Goal: Information Seeking & Learning: Check status

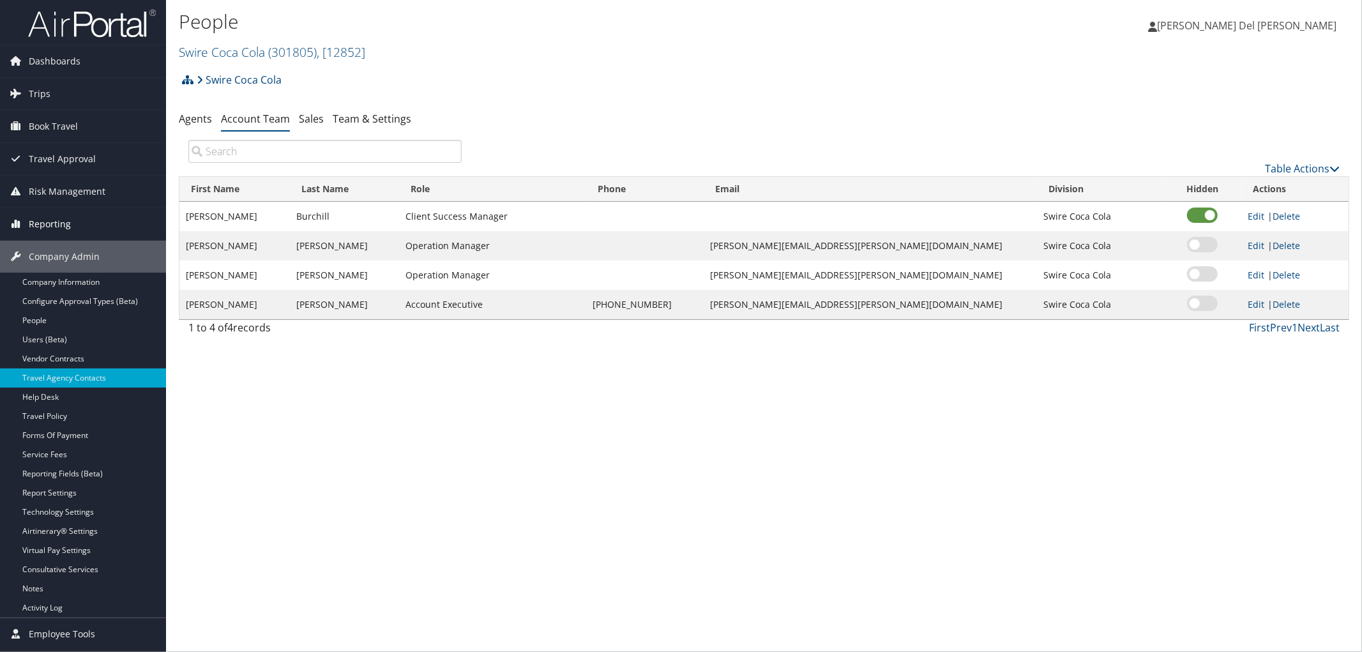
click at [49, 229] on span "Reporting" at bounding box center [50, 224] width 42 height 32
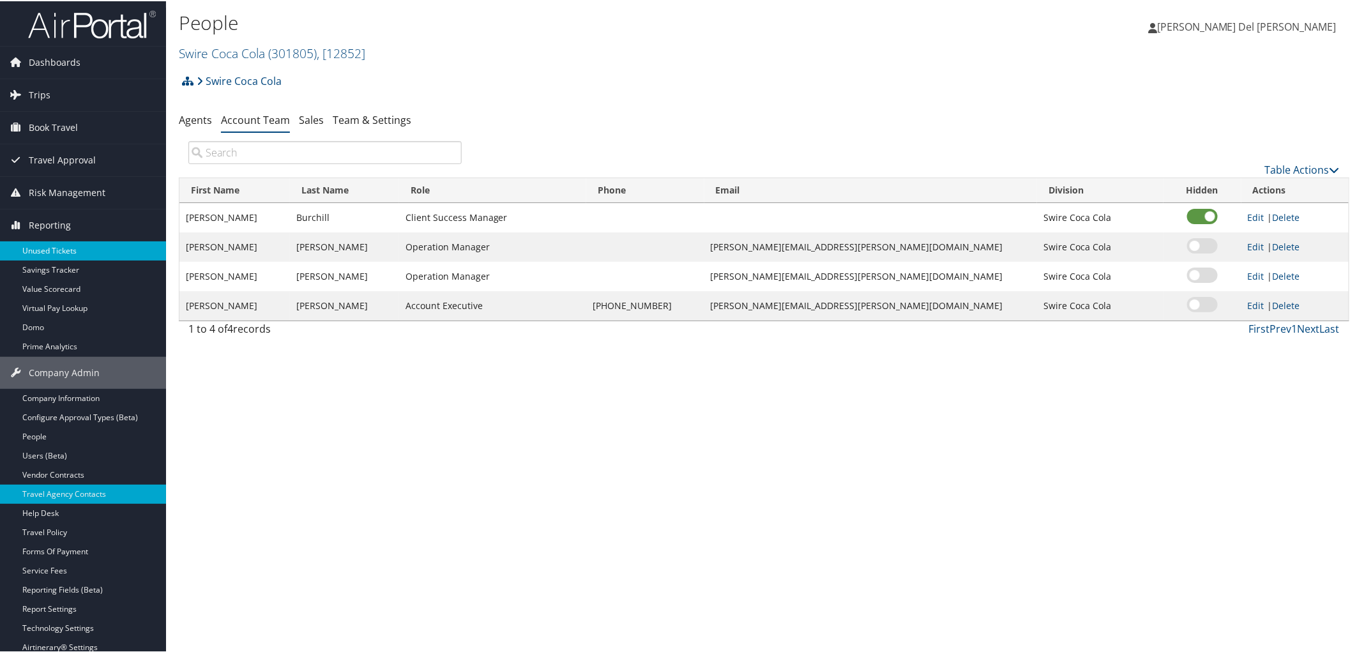
click at [54, 246] on link "Unused Tickets" at bounding box center [83, 249] width 166 height 19
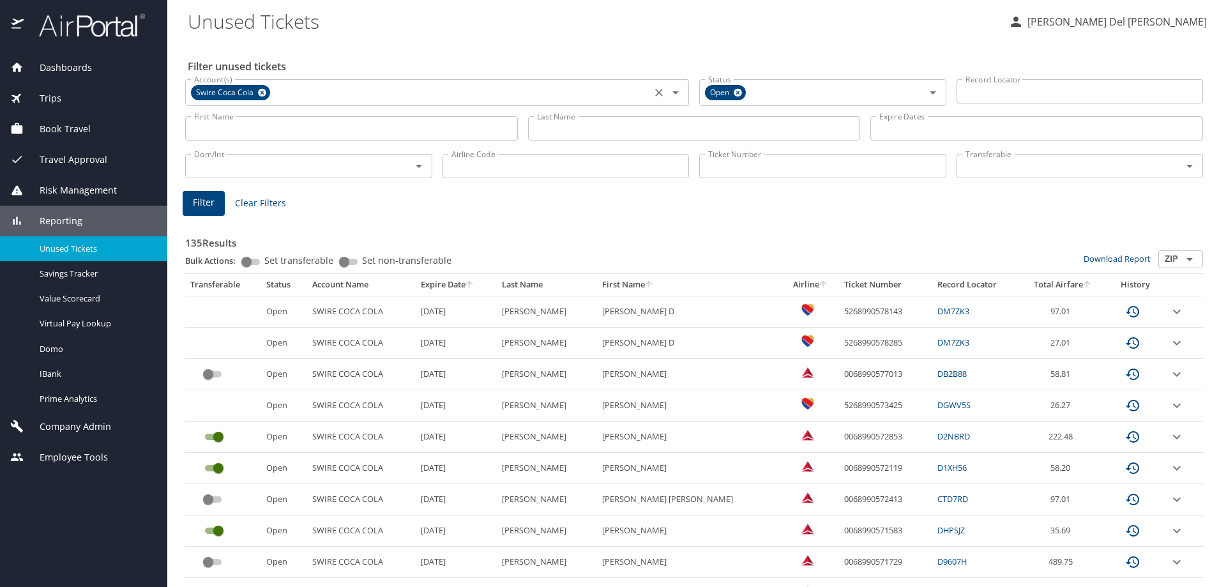
click at [264, 91] on icon at bounding box center [262, 93] width 8 height 8
click at [264, 92] on input "Account(s)" at bounding box center [418, 91] width 458 height 17
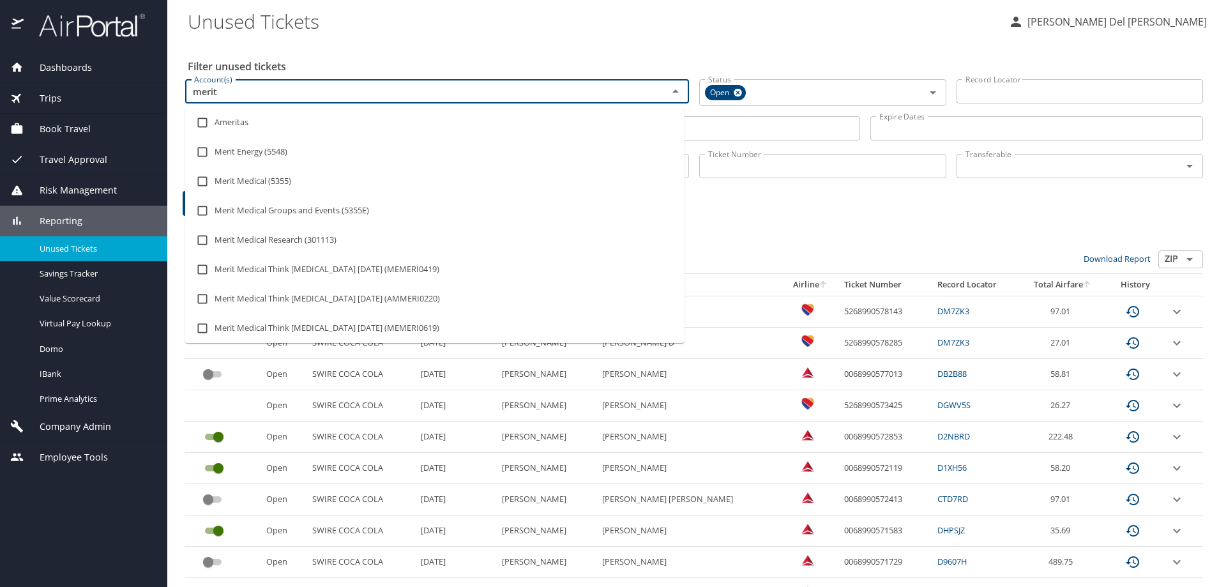
type input "merit"
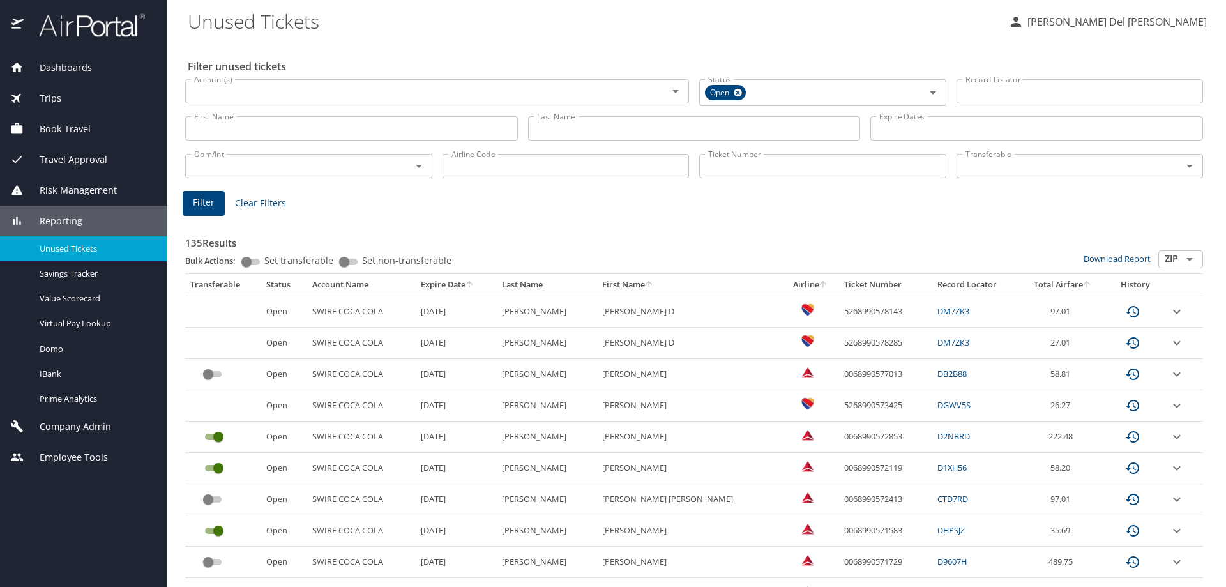
click at [334, 96] on input "Account(s)" at bounding box center [418, 91] width 458 height 17
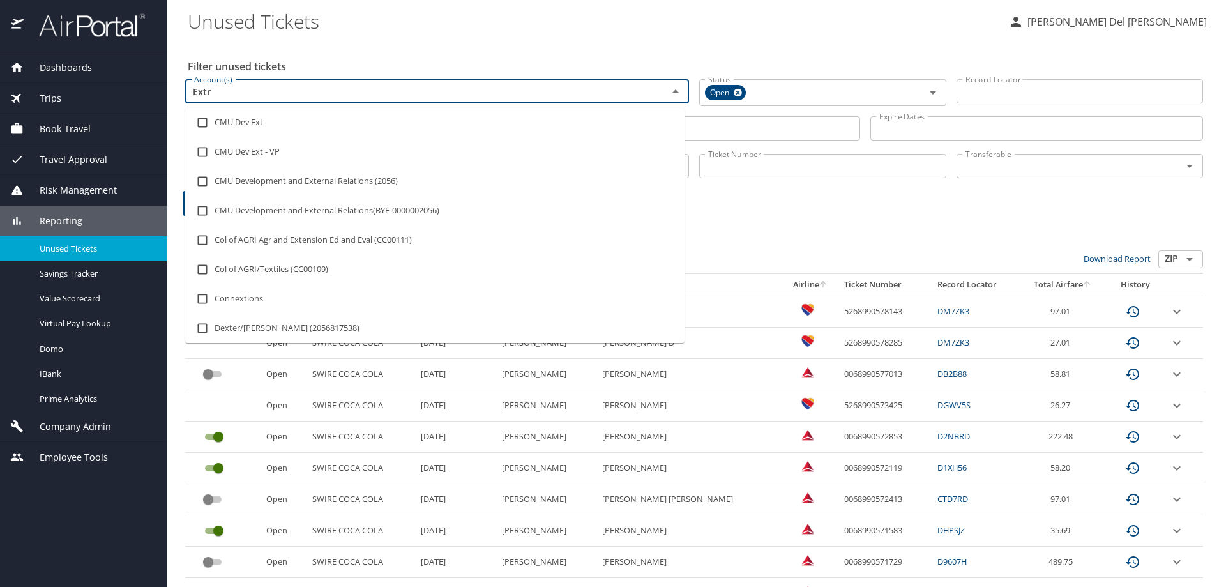
type input "Extra"
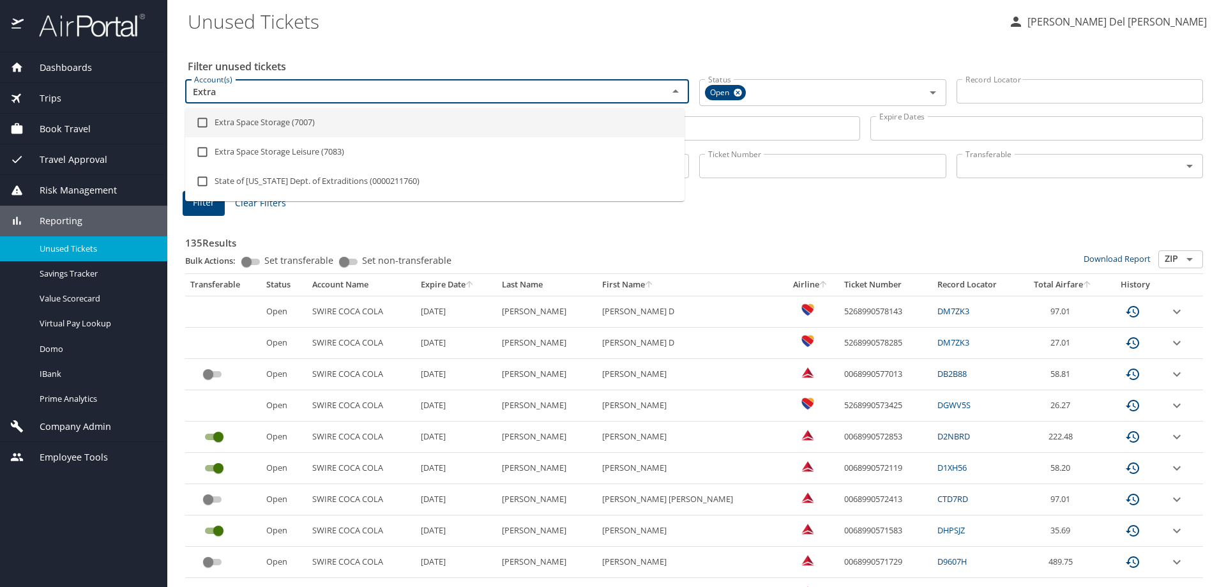
drag, startPoint x: 253, startPoint y: 124, endPoint x: 269, endPoint y: 174, distance: 52.5
click at [253, 124] on li "Extra Space Storage (7007)" at bounding box center [434, 122] width 499 height 29
checkbox input "true"
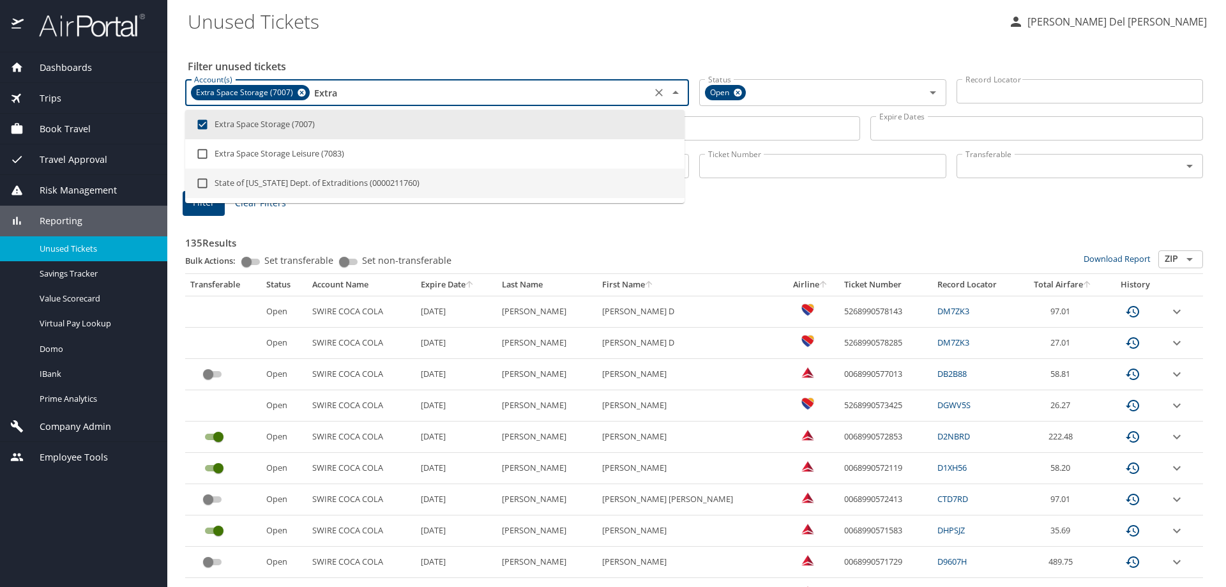
type input "Extra"
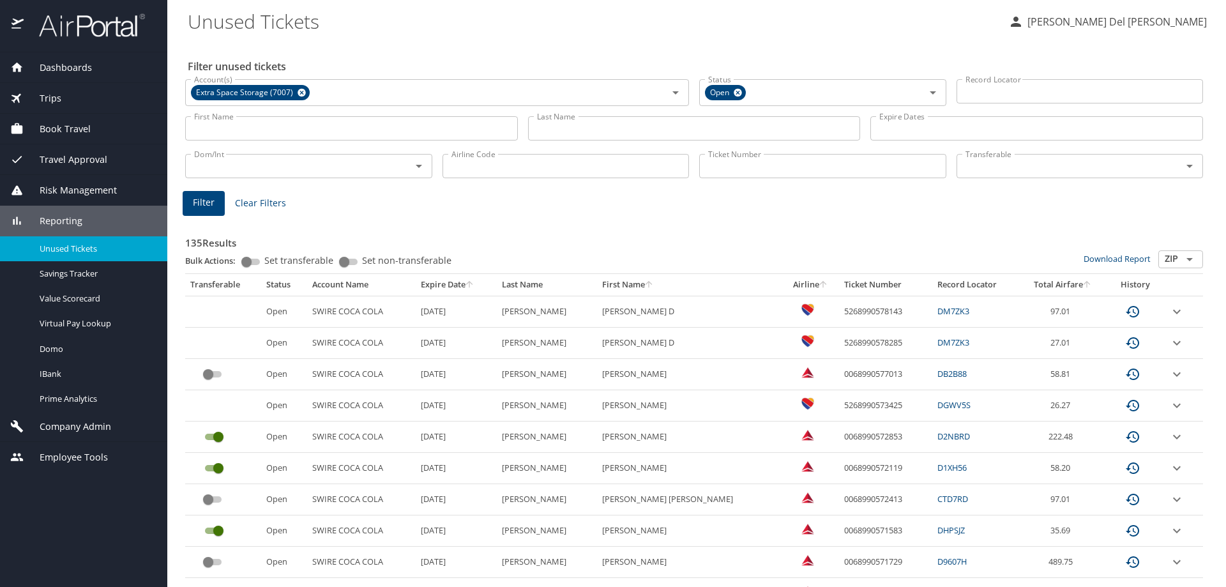
click at [216, 206] on button "Filter" at bounding box center [204, 203] width 42 height 25
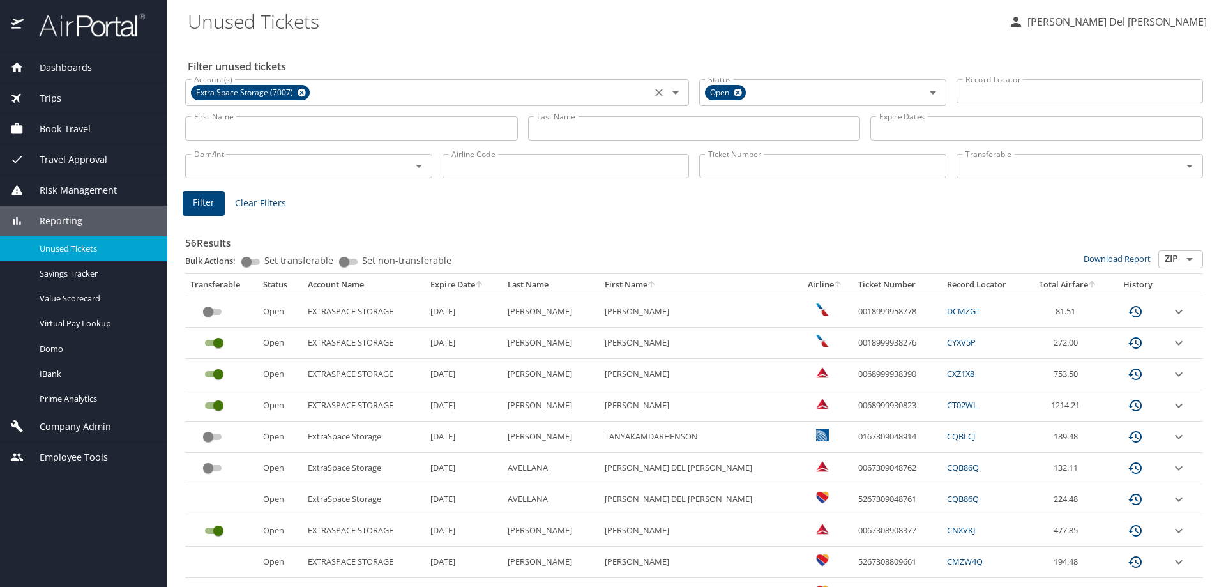
drag, startPoint x: 306, startPoint y: 95, endPoint x: 293, endPoint y: 96, distance: 12.8
click at [306, 95] on icon at bounding box center [301, 93] width 8 height 8
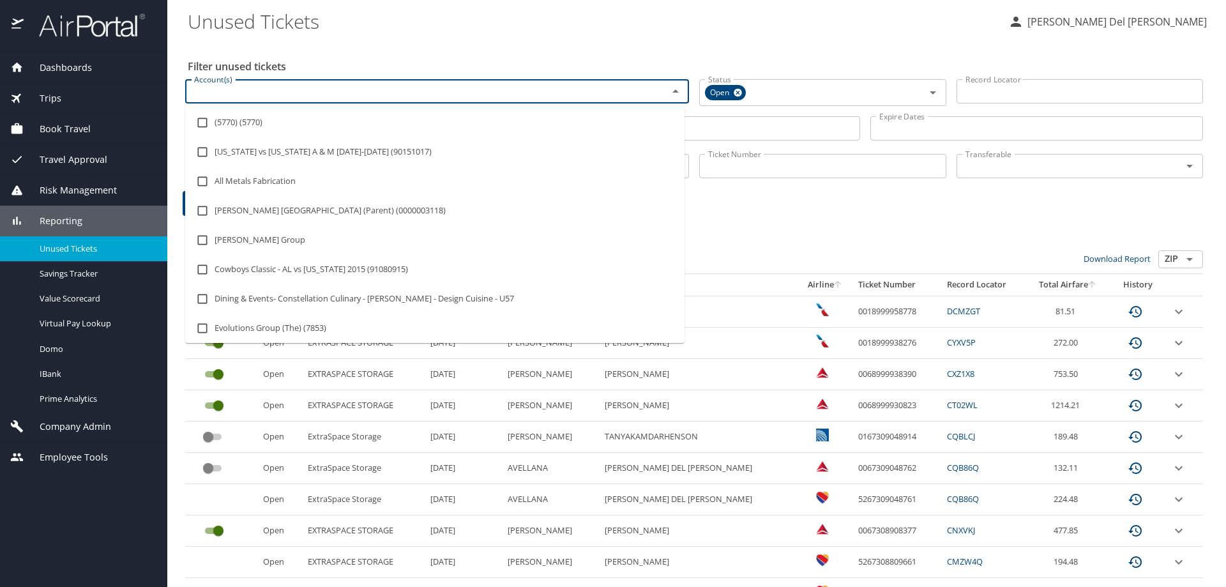
click at [257, 96] on input "Account(s)" at bounding box center [418, 91] width 458 height 17
type input "Crocs"
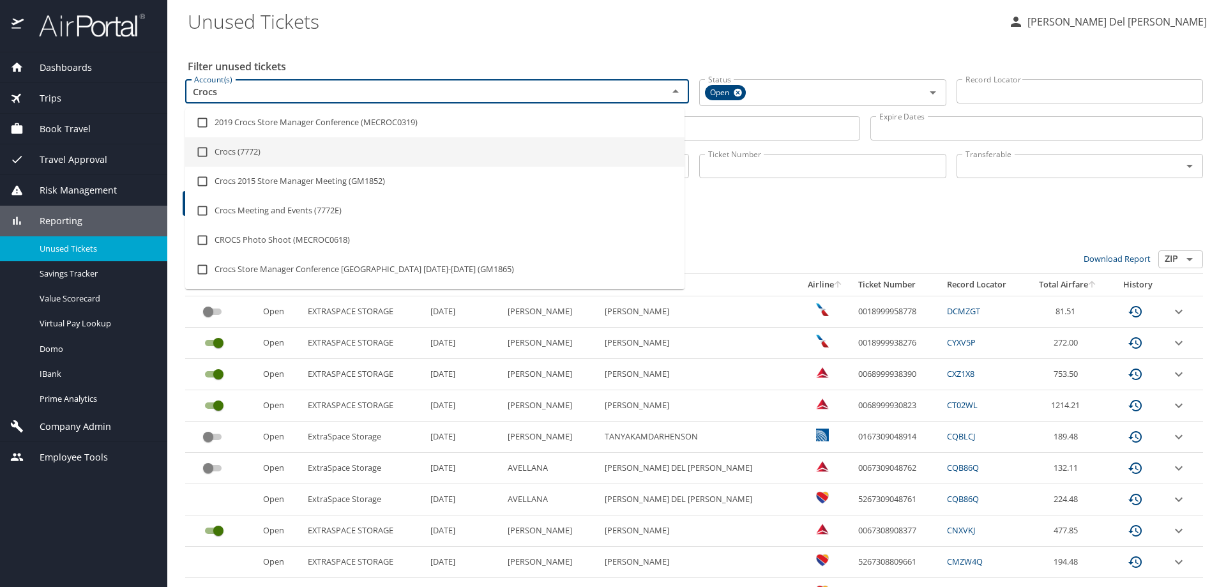
drag, startPoint x: 273, startPoint y: 153, endPoint x: 406, endPoint y: 158, distance: 133.5
click at [271, 153] on li "Crocs (7772)" at bounding box center [434, 151] width 499 height 29
checkbox input "true"
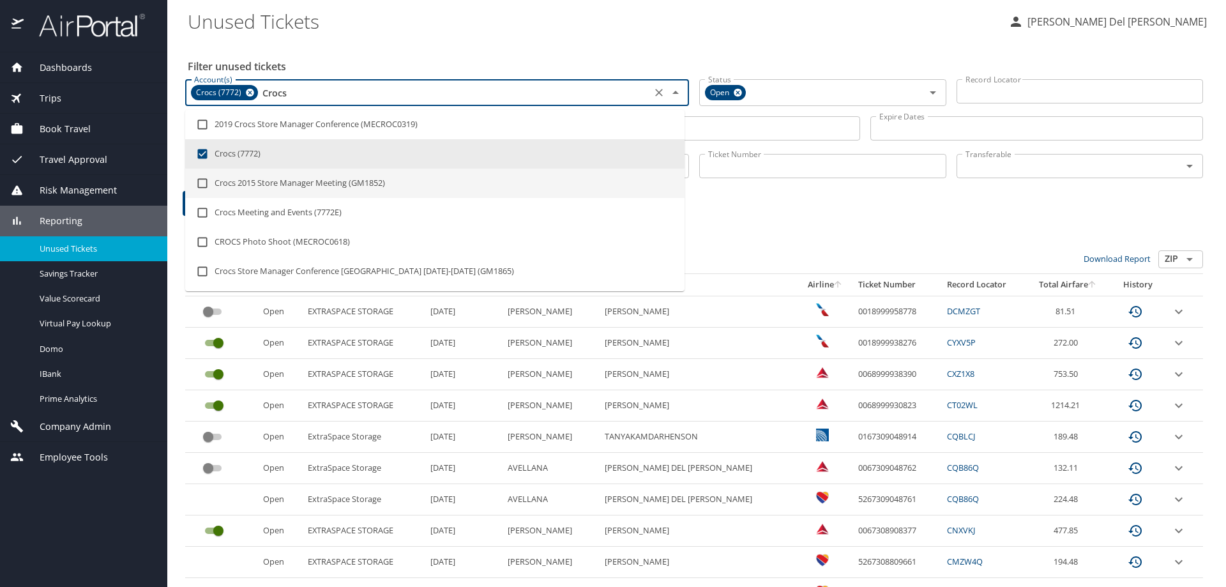
type input "Crocs"
drag, startPoint x: 830, startPoint y: 216, endPoint x: 822, endPoint y: 216, distance: 7.7
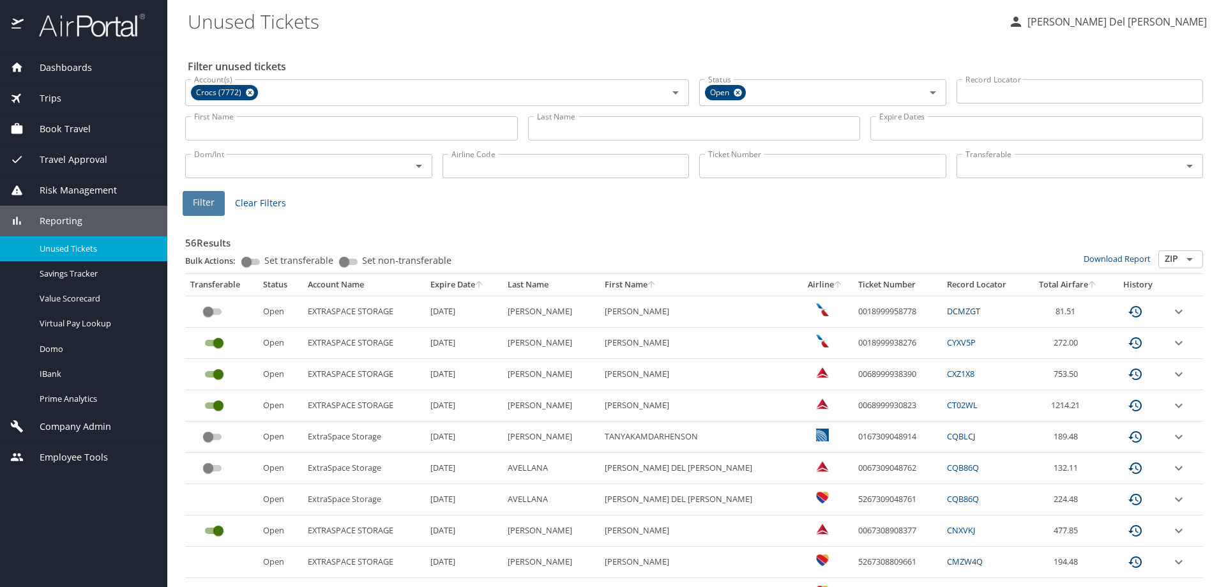
click at [200, 207] on span "Filter" at bounding box center [204, 203] width 22 height 16
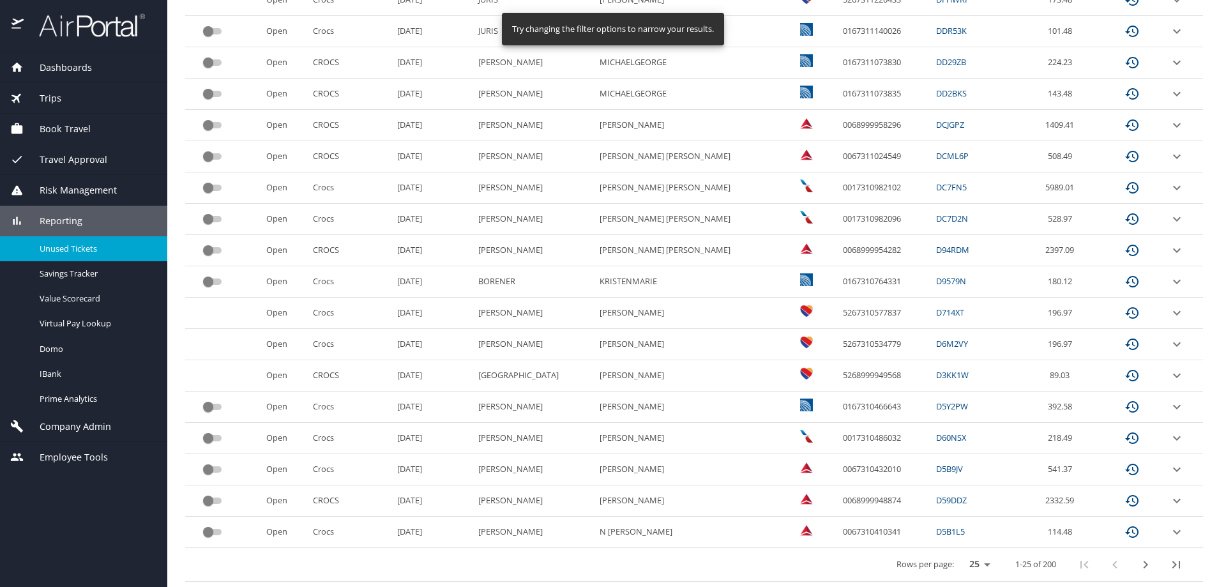
scroll to position [560, 0]
click at [1168, 568] on icon "last page" at bounding box center [1175, 564] width 15 height 15
